Goal: Information Seeking & Learning: Learn about a topic

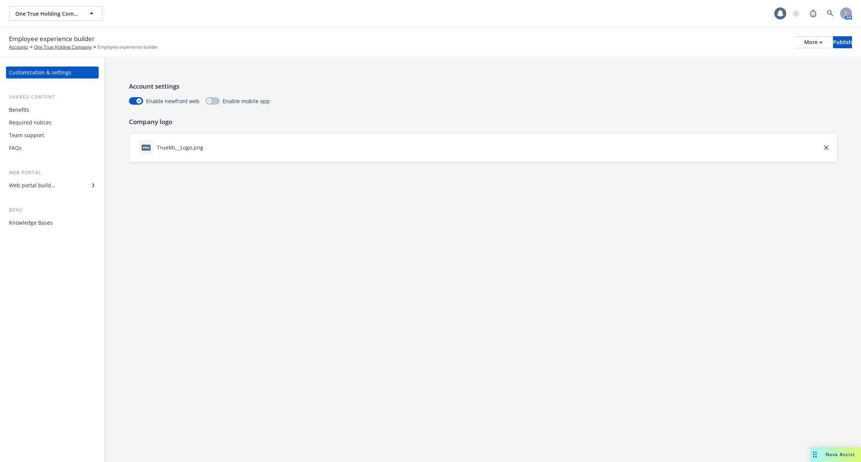
click at [16, 111] on div "Benefits" at bounding box center [19, 110] width 20 height 12
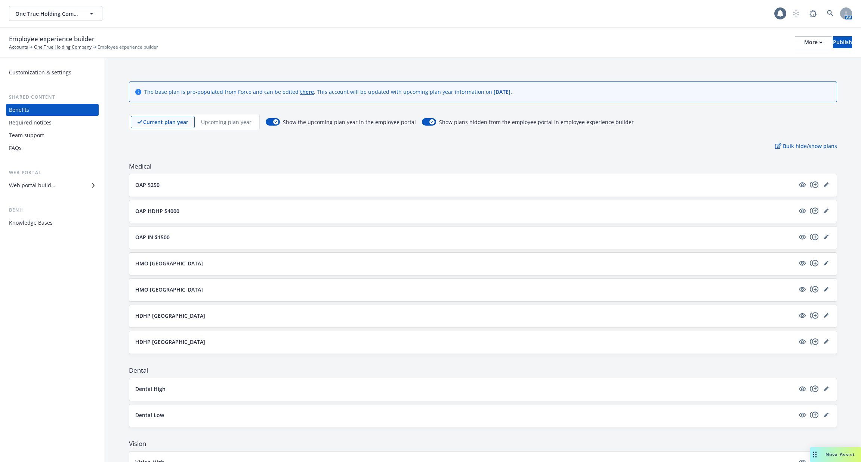
click at [20, 125] on div "Required notices" at bounding box center [30, 123] width 43 height 12
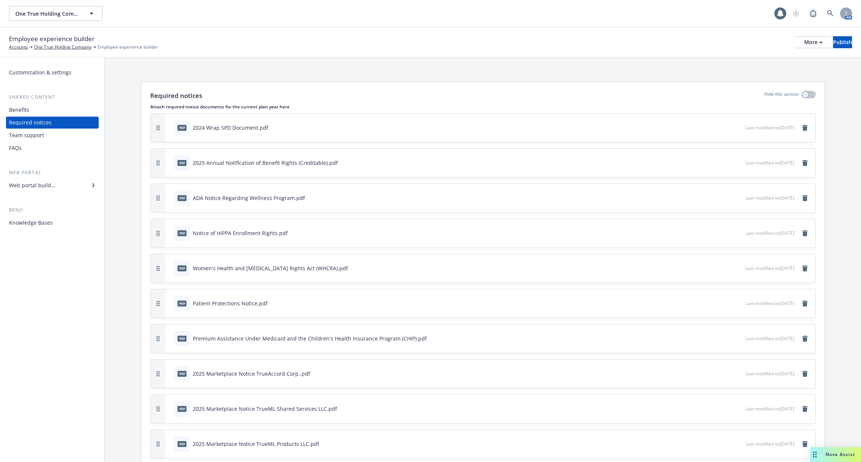
click at [24, 139] on div "Team support" at bounding box center [26, 135] width 35 height 12
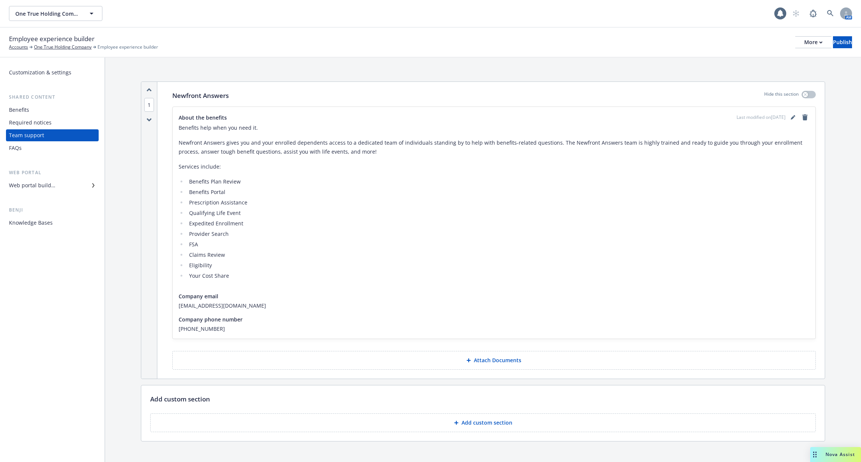
click at [24, 143] on div "FAQs" at bounding box center [52, 148] width 87 height 12
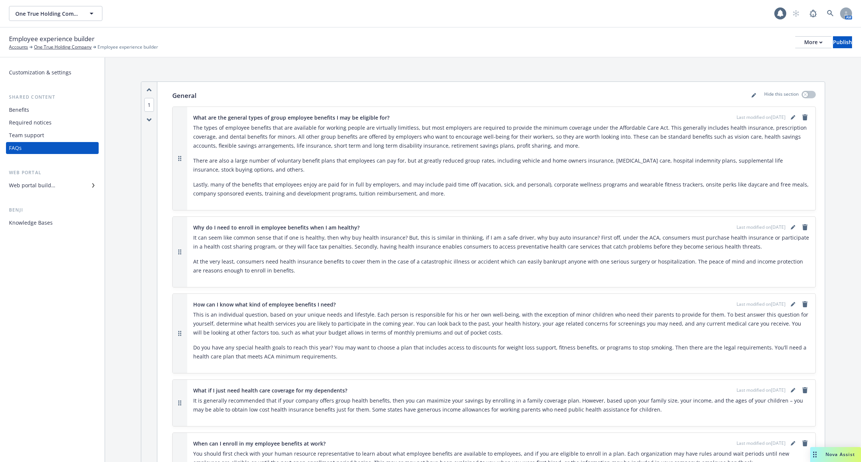
click at [46, 186] on div "Web portal builder" at bounding box center [32, 185] width 46 height 12
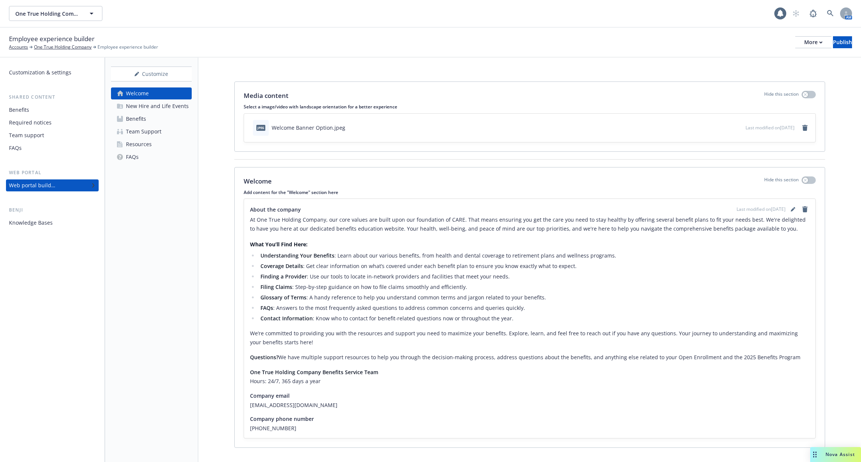
click at [152, 141] on link "Resources" at bounding box center [151, 144] width 81 height 12
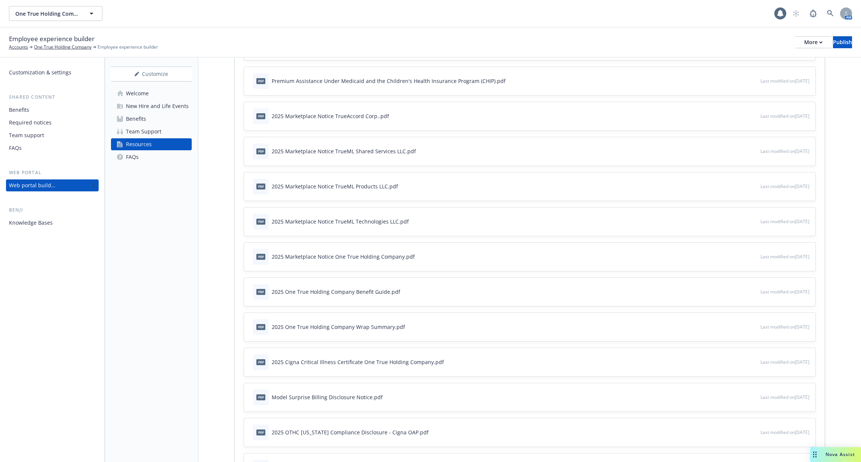
scroll to position [437, 0]
click at [163, 110] on div "New Hire and Life Events" at bounding box center [157, 106] width 63 height 12
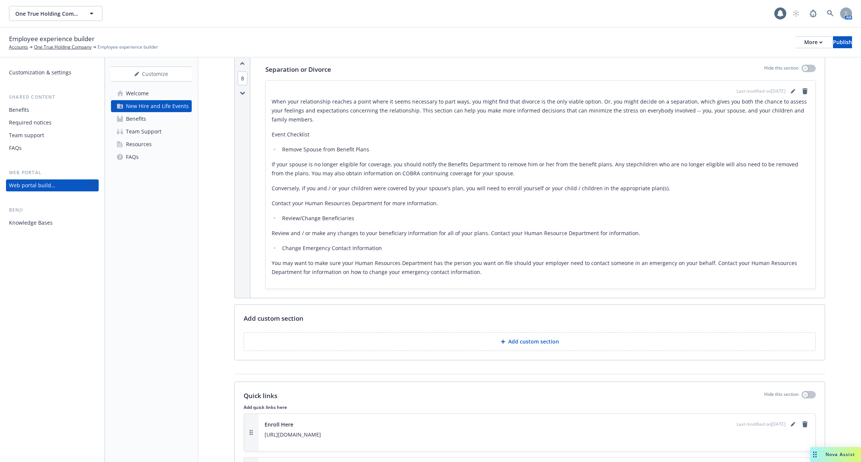
scroll to position [2813, 0]
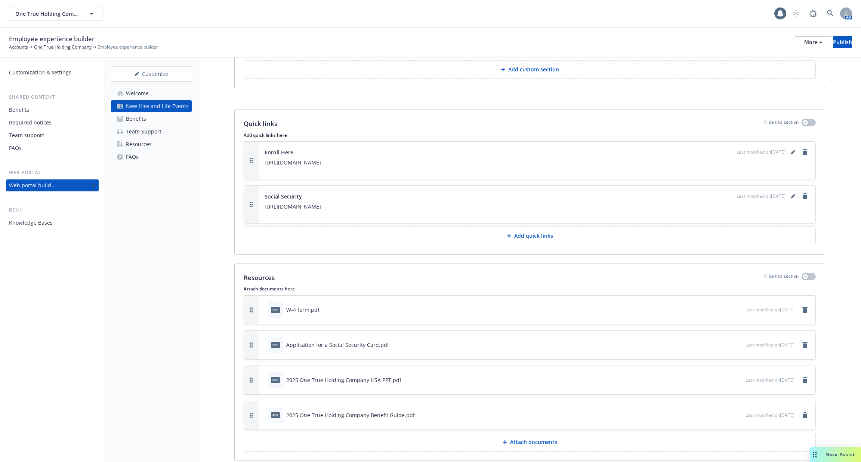
click at [735, 412] on icon "preview file" at bounding box center [738, 414] width 7 height 5
click at [46, 216] on div "Benji Knowledge Bases" at bounding box center [52, 217] width 93 height 22
click at [46, 220] on div "Knowledge Bases" at bounding box center [31, 223] width 44 height 12
